Goal: Complete Application Form: Complete application form

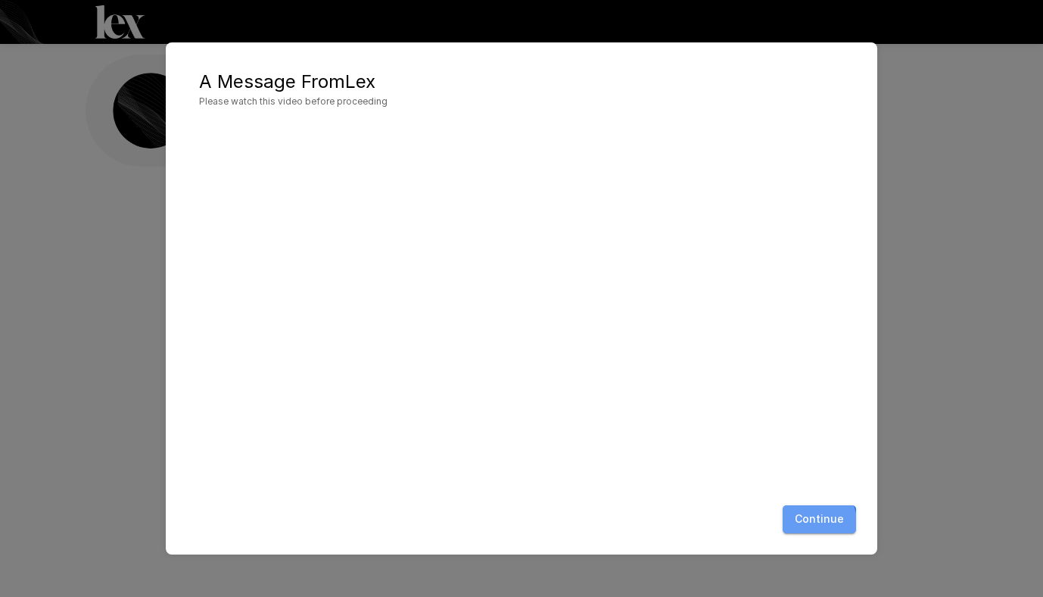
click at [802, 526] on button "Continue" at bounding box center [819, 519] width 73 height 28
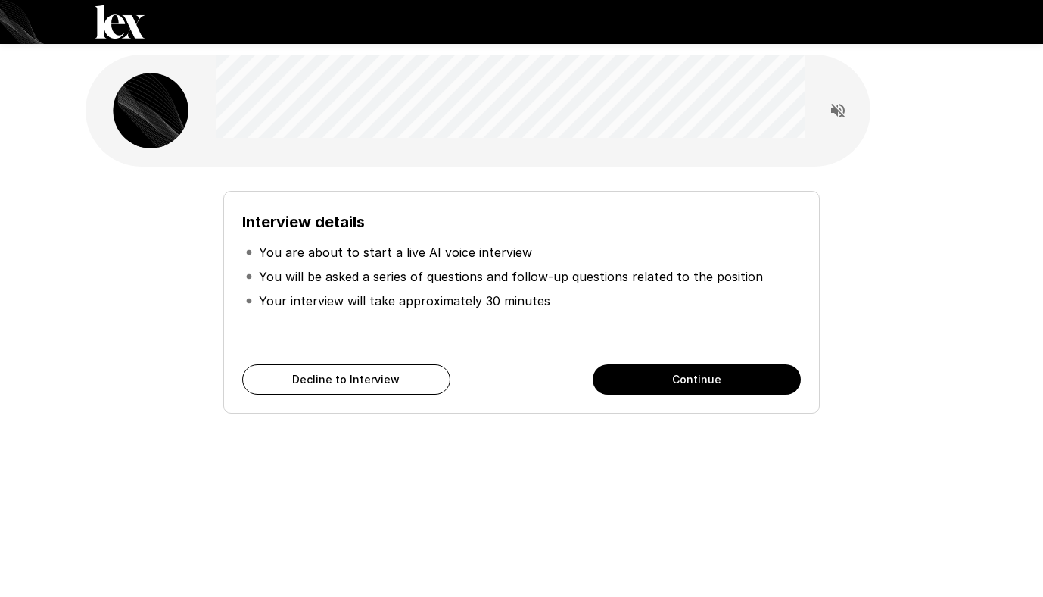
click at [693, 375] on button "Continue" at bounding box center [697, 379] width 208 height 30
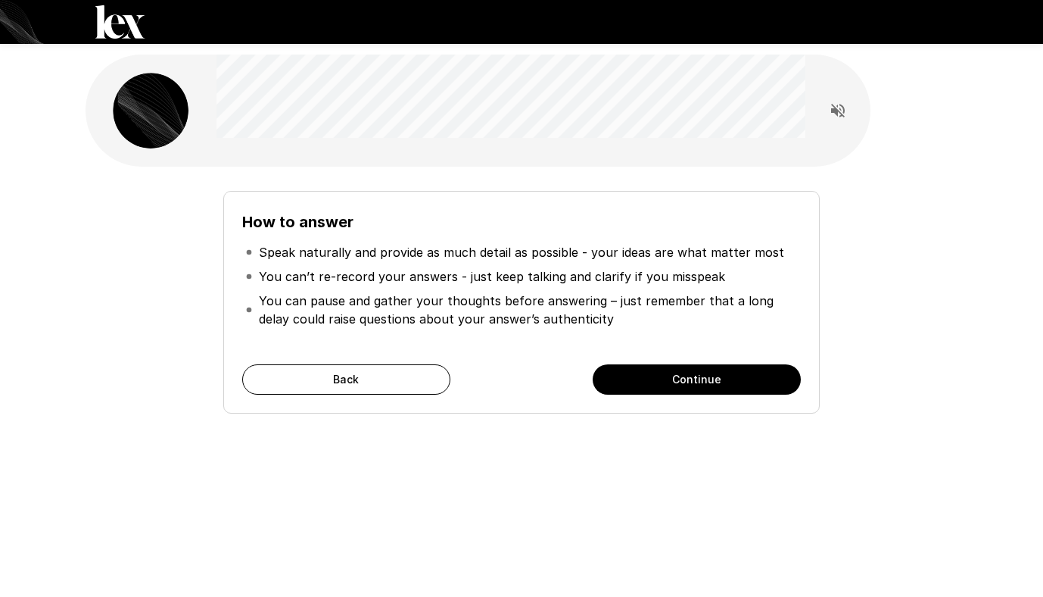
click at [721, 380] on button "Continue" at bounding box center [697, 379] width 208 height 30
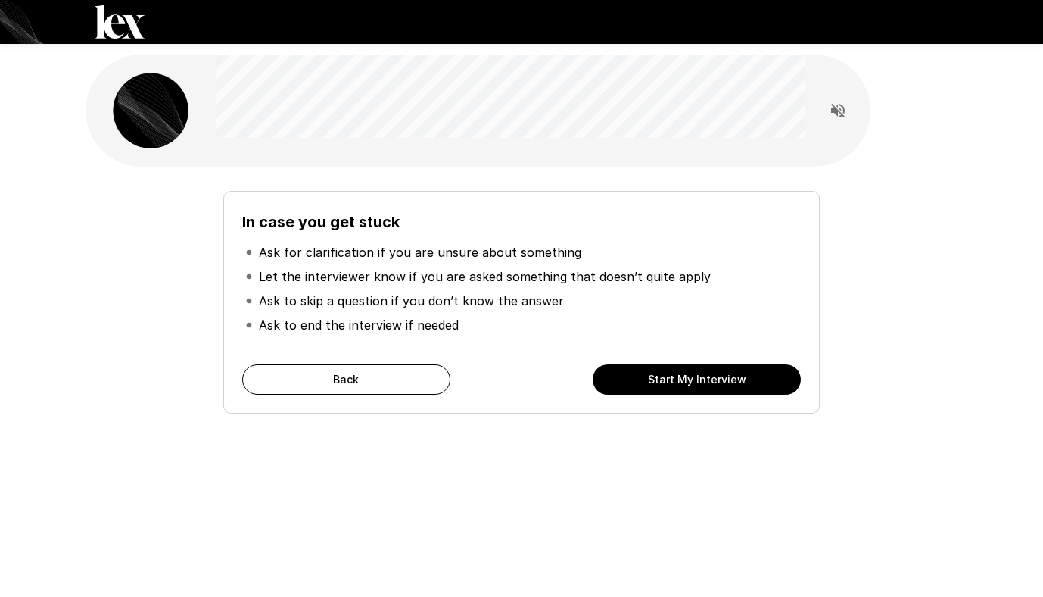
click at [721, 380] on button "Start My Interview" at bounding box center [697, 379] width 208 height 30
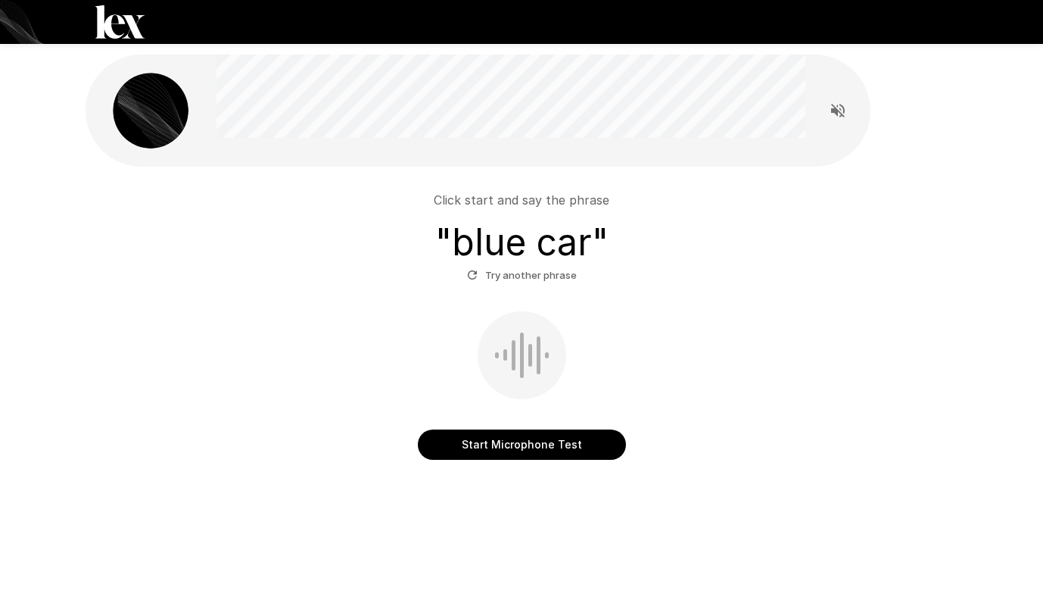
click at [572, 445] on button "Start Microphone Test" at bounding box center [522, 444] width 208 height 30
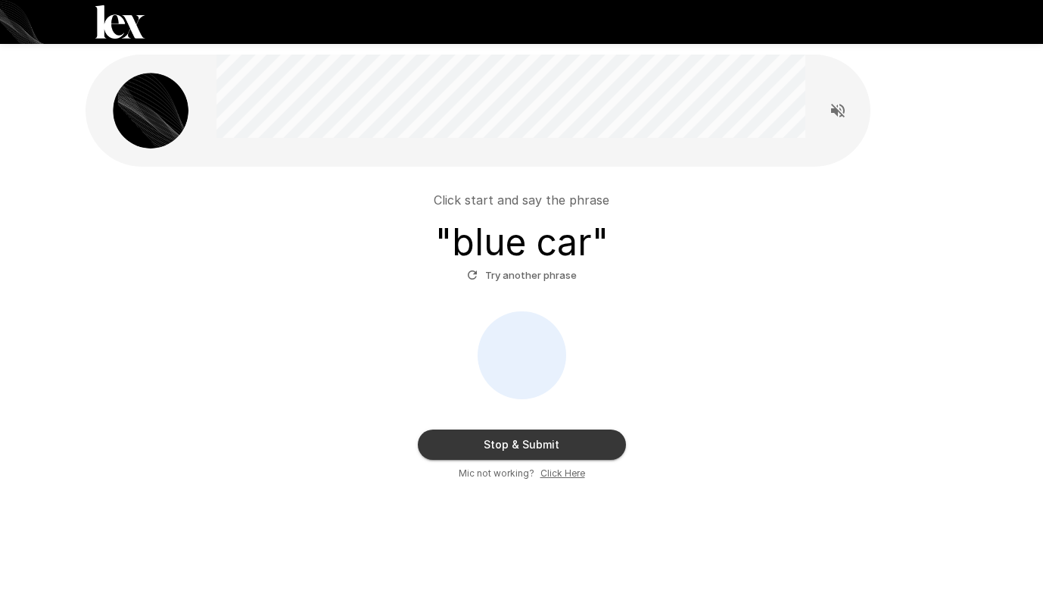
click at [572, 445] on button "Stop & Submit" at bounding box center [522, 444] width 208 height 30
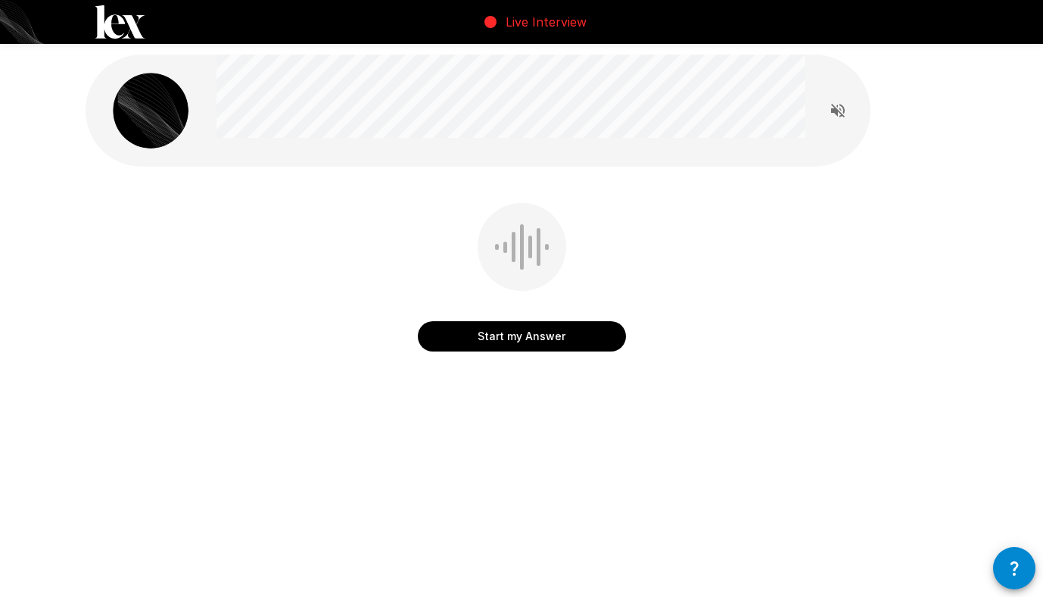
click at [578, 344] on button "Start my Answer" at bounding box center [522, 336] width 208 height 30
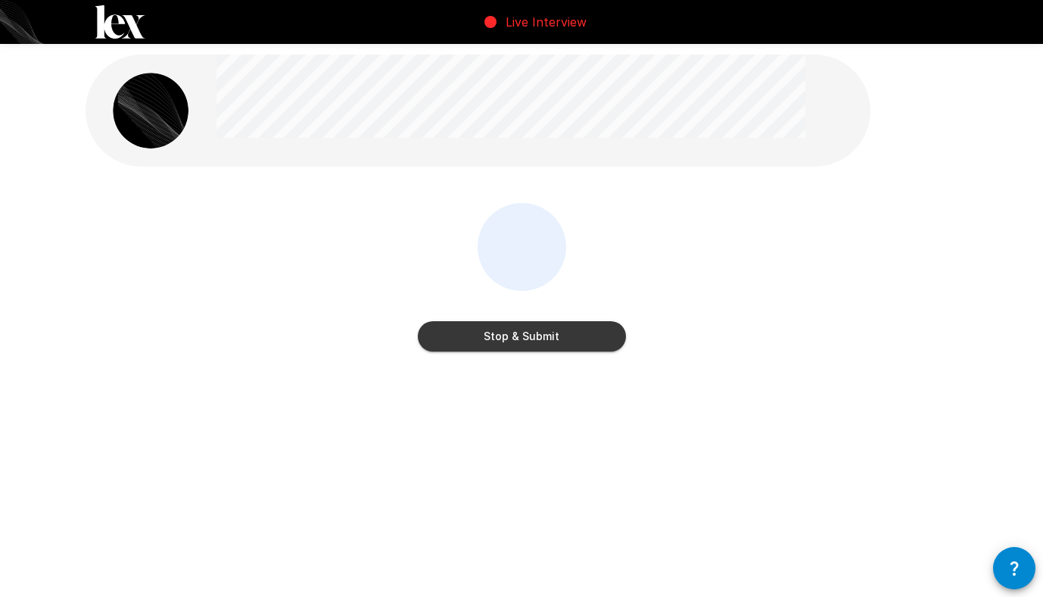
click at [578, 344] on button "Stop & Submit" at bounding box center [522, 336] width 208 height 30
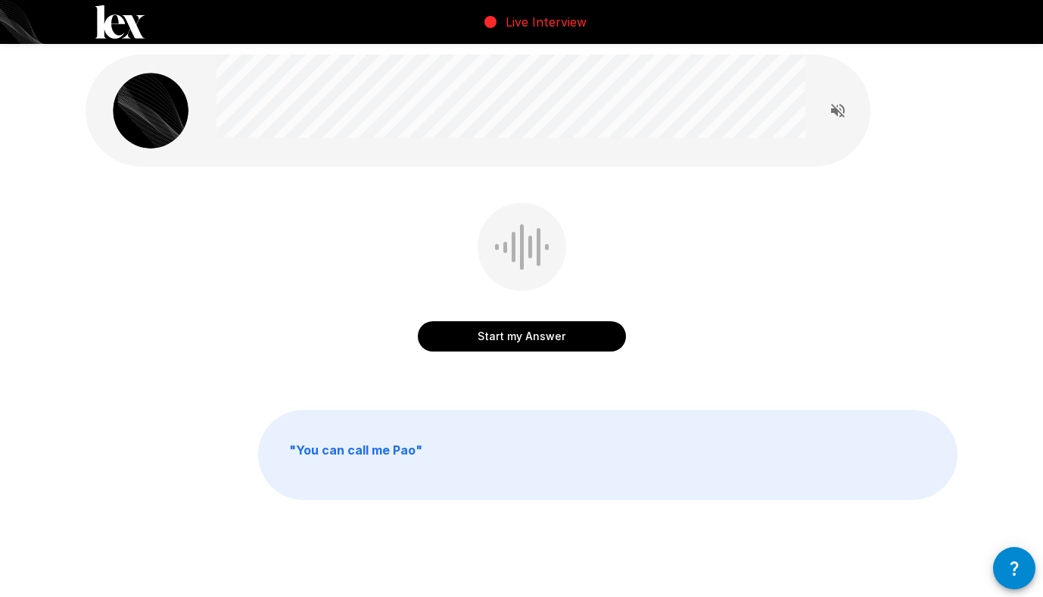
click at [578, 344] on button "Start my Answer" at bounding box center [522, 336] width 208 height 30
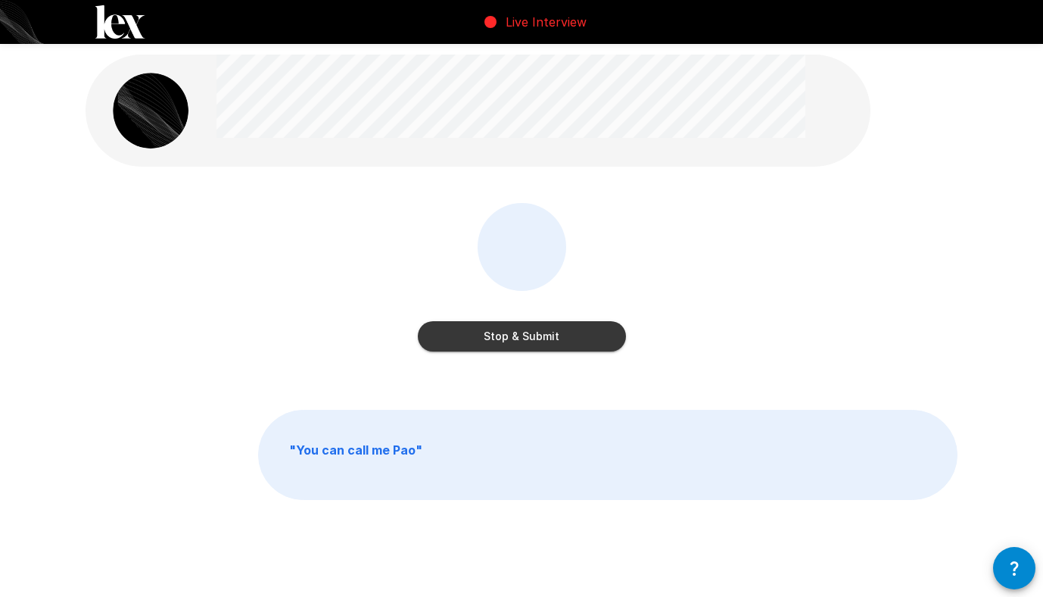
click at [578, 344] on button "Stop & Submit" at bounding box center [522, 336] width 208 height 30
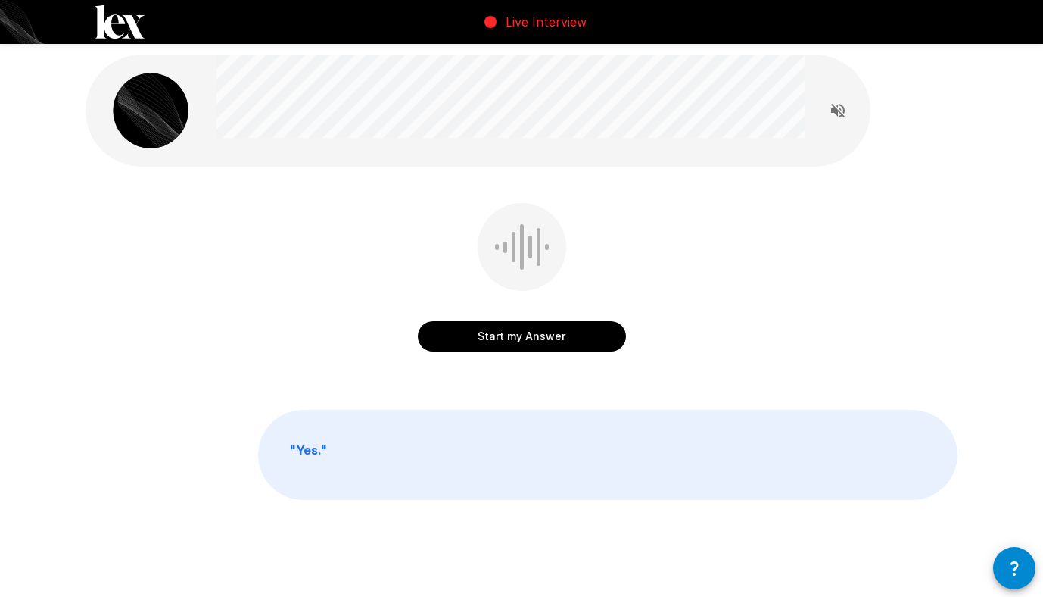
click at [533, 338] on button "Start my Answer" at bounding box center [522, 336] width 208 height 30
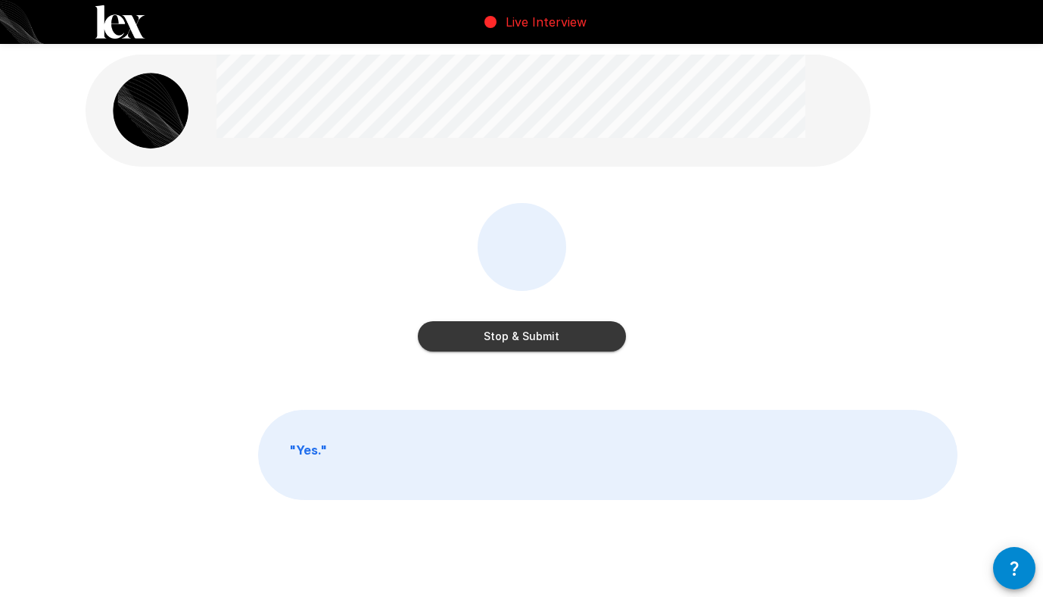
click at [533, 338] on button "Stop & Submit" at bounding box center [522, 336] width 208 height 30
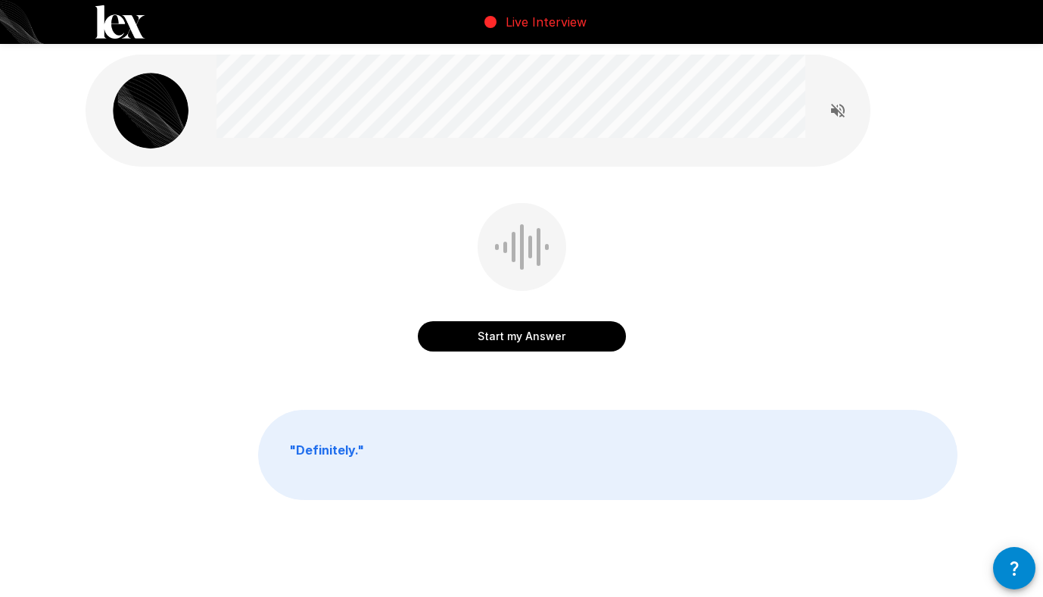
click at [556, 332] on button "Start my Answer" at bounding box center [522, 336] width 208 height 30
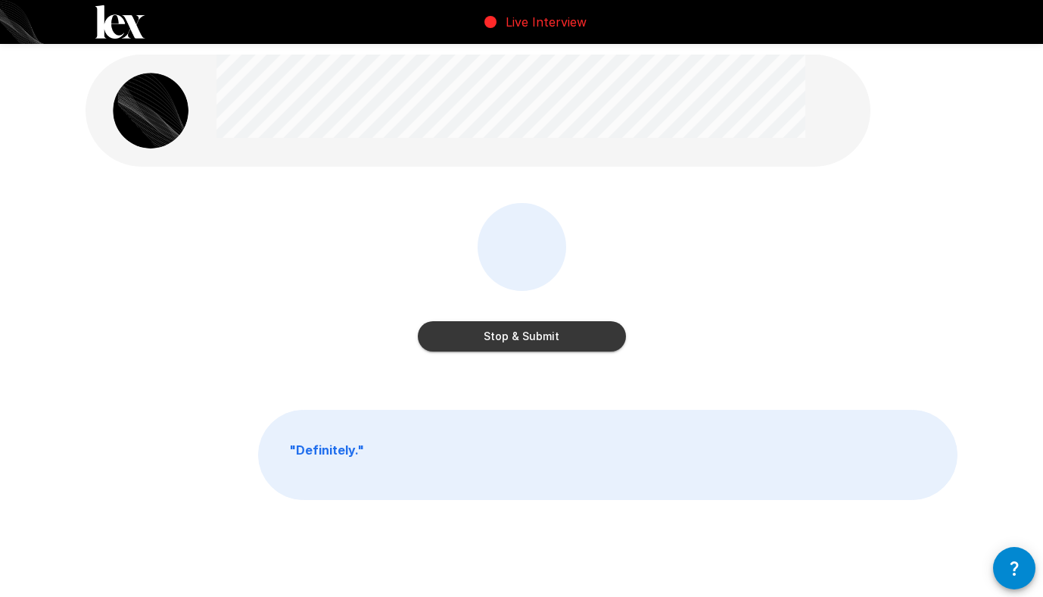
click at [531, 330] on button "Stop & Submit" at bounding box center [522, 336] width 208 height 30
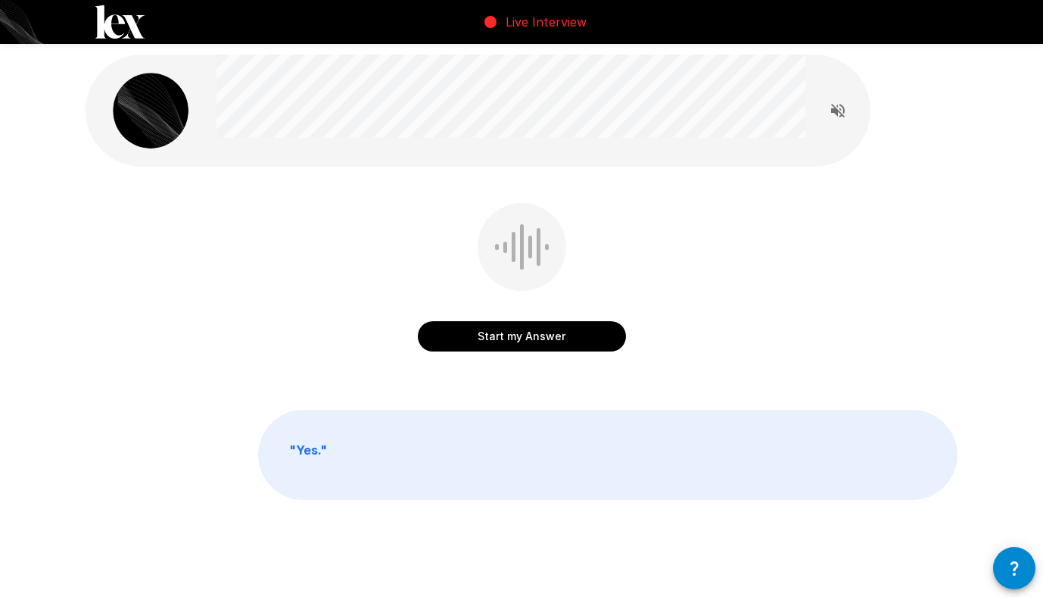
click at [519, 336] on button "Start my Answer" at bounding box center [522, 336] width 208 height 30
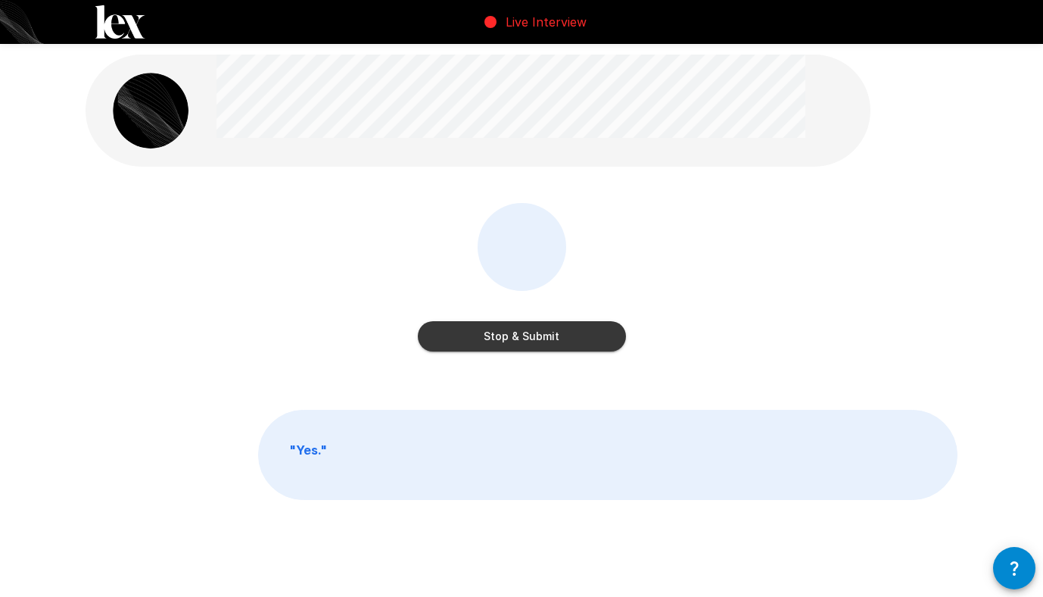
click at [522, 338] on button "Stop & Submit" at bounding box center [522, 336] width 208 height 30
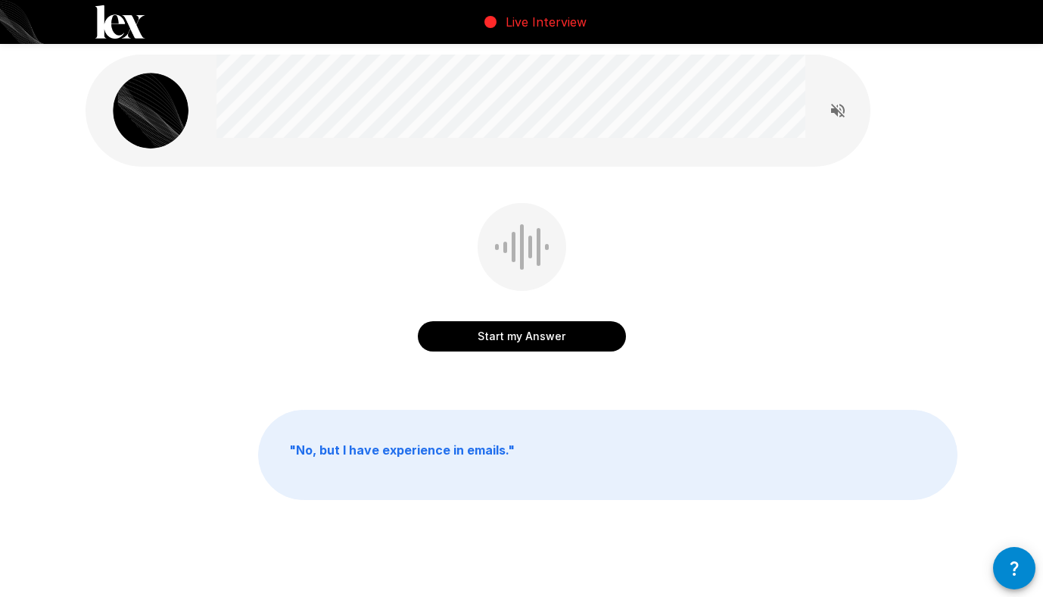
click at [578, 338] on button "Start my Answer" at bounding box center [522, 336] width 208 height 30
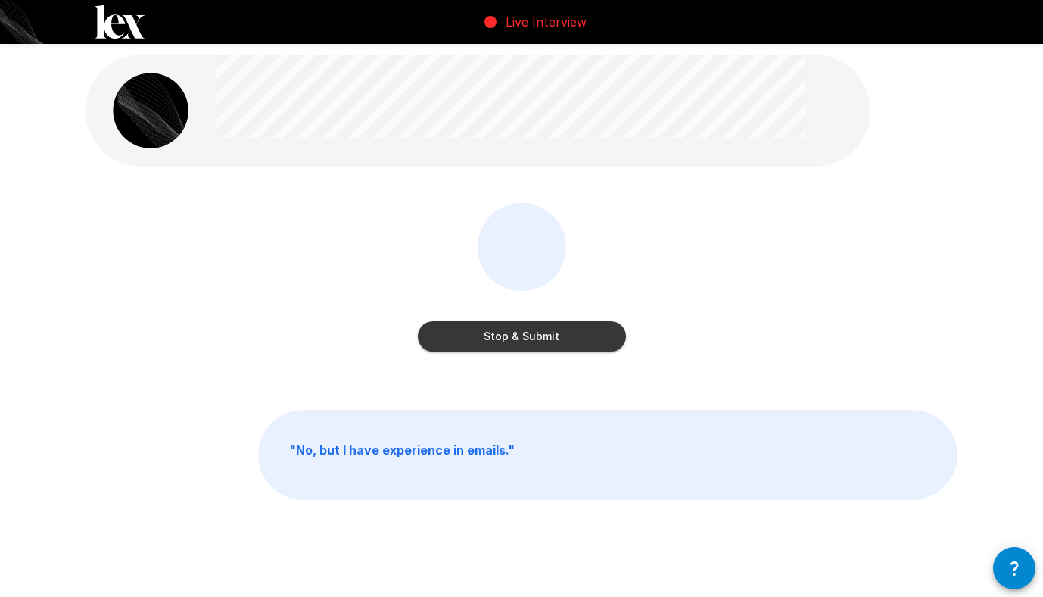
click at [559, 342] on button "Stop & Submit" at bounding box center [522, 336] width 208 height 30
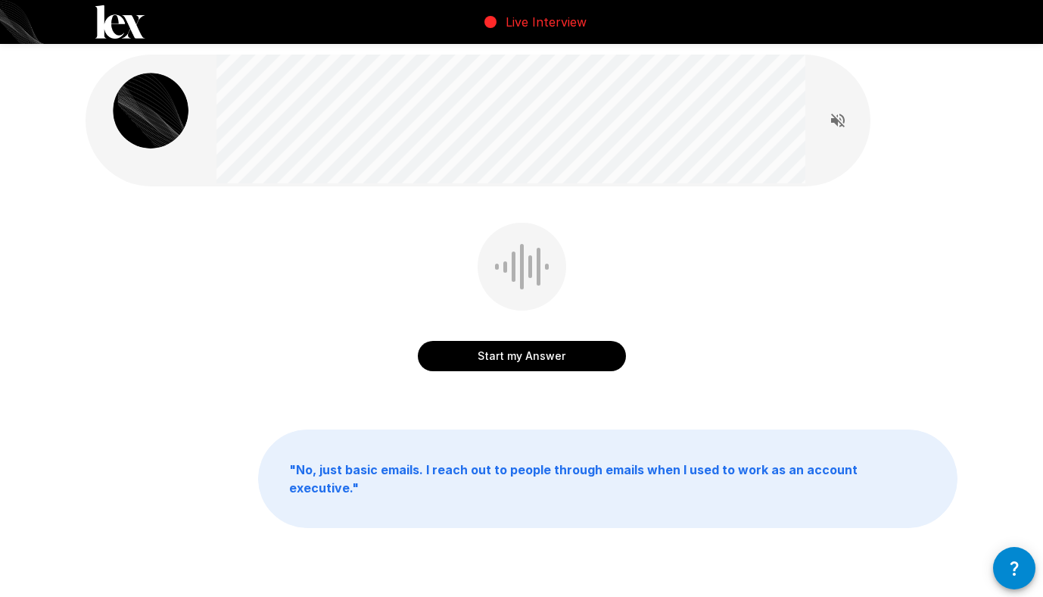
click at [563, 354] on button "Start my Answer" at bounding box center [522, 356] width 208 height 30
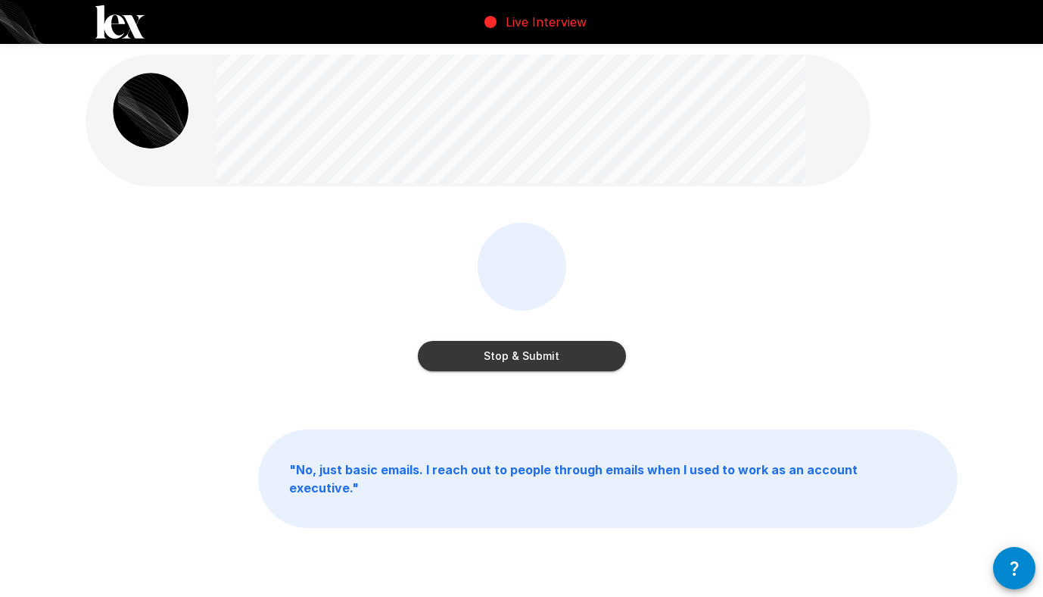
click at [534, 354] on button "Stop & Submit" at bounding box center [522, 356] width 208 height 30
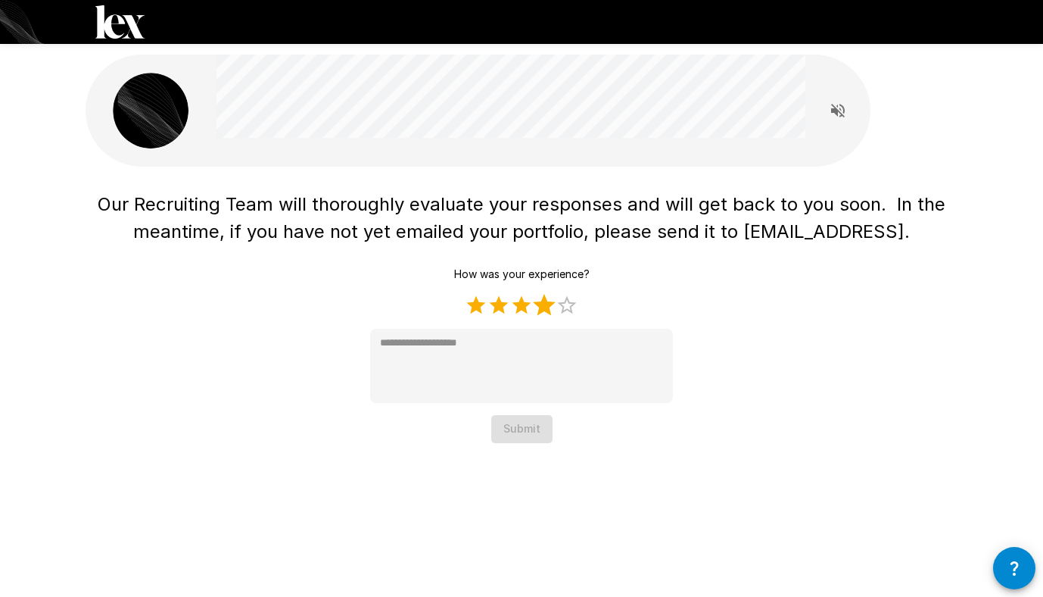
click at [544, 305] on label "4 Stars" at bounding box center [544, 305] width 23 height 23
type textarea "*"
click at [527, 429] on button "Submit" at bounding box center [521, 429] width 61 height 28
